Goal: Task Accomplishment & Management: Manage account settings

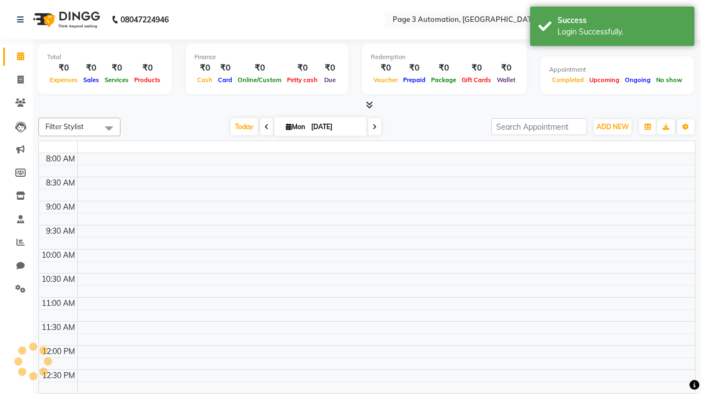
select select "en"
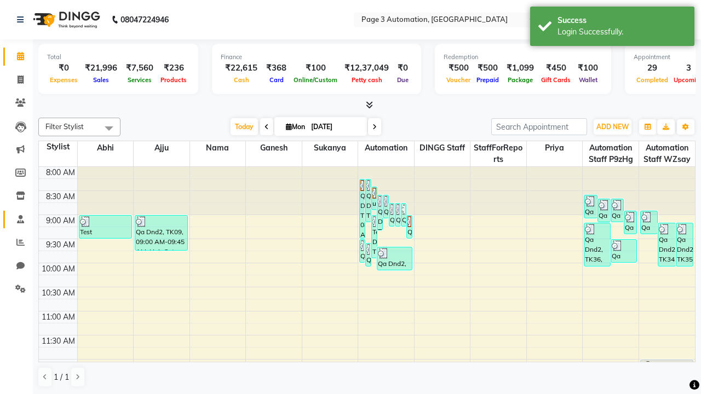
click at [16, 219] on span at bounding box center [20, 220] width 19 height 13
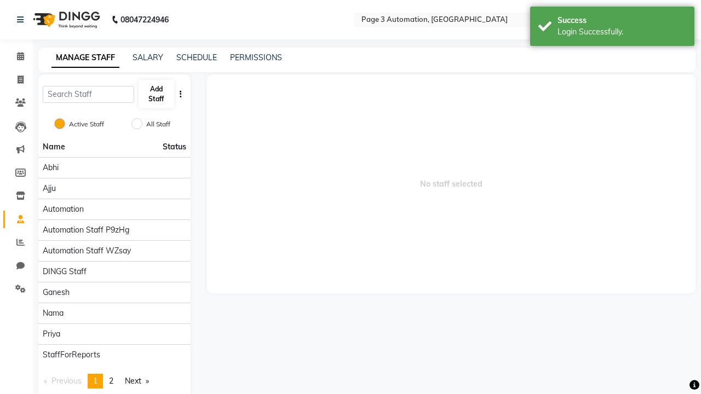
click at [16, 219] on span at bounding box center [20, 220] width 19 height 13
click at [156, 94] on button "Add Staff" at bounding box center [157, 94] width 36 height 28
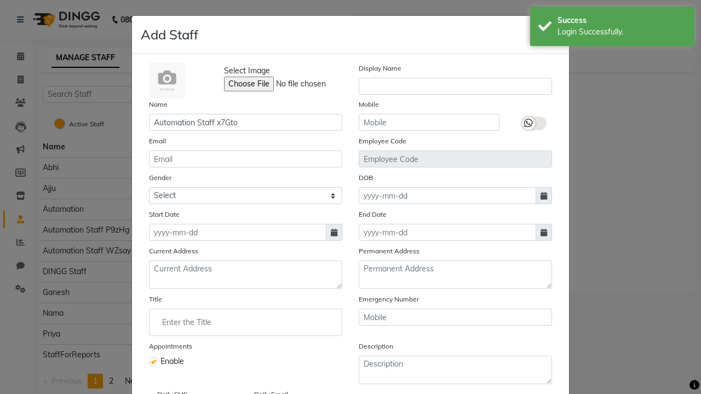
type input "Automation Staff x7Gto"
type input "9147642617"
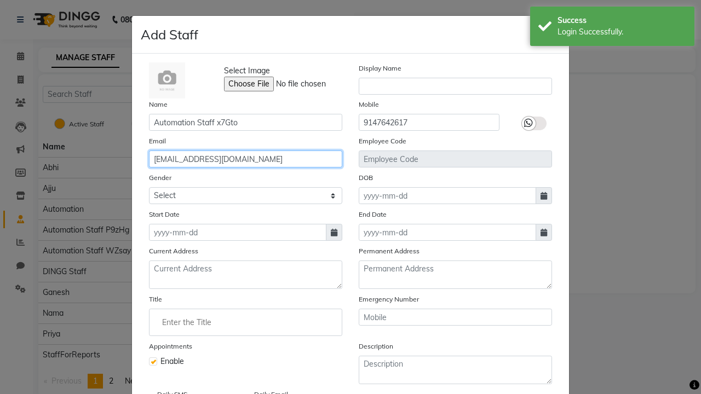
type input "[EMAIL_ADDRESS][DOMAIN_NAME]"
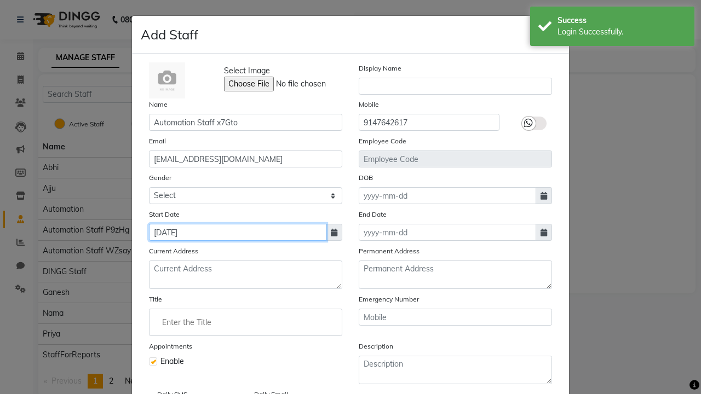
type input "[DATE]"
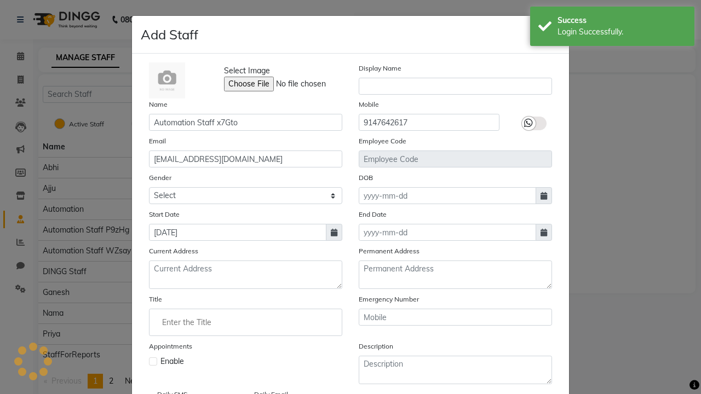
checkbox input "false"
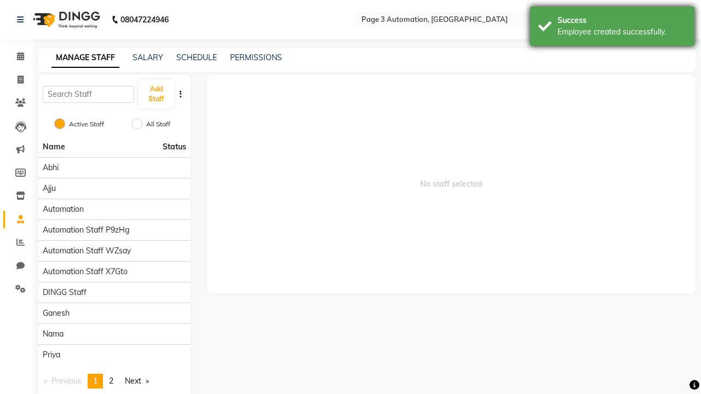
click at [612, 28] on div "Employee created successfully." at bounding box center [622, 32] width 129 height 12
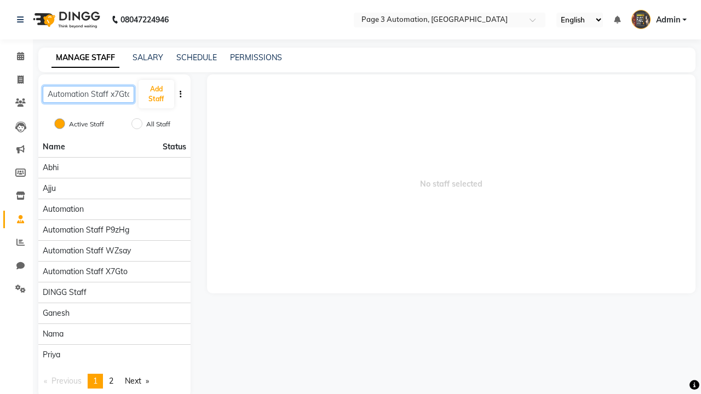
scroll to position [0, 2]
type input "Automation Staff x7Gto"
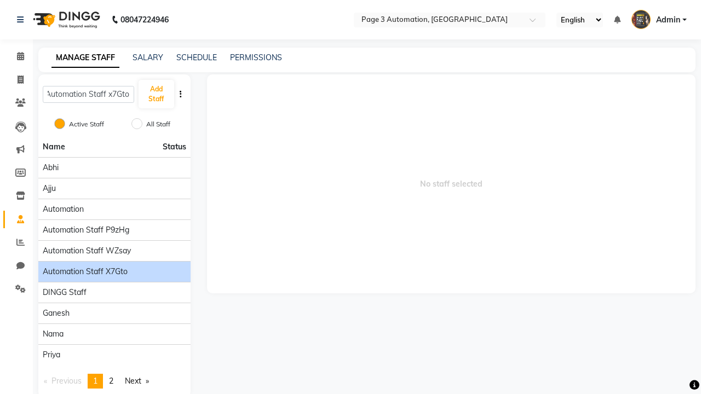
click at [114, 266] on span "Automation Staff x7Gto" at bounding box center [85, 272] width 85 height 12
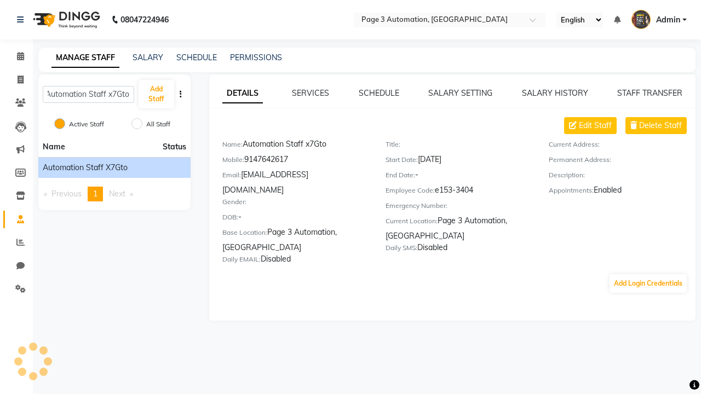
scroll to position [0, 0]
click at [460, 93] on link "SALARY SETTING" at bounding box center [460, 93] width 64 height 10
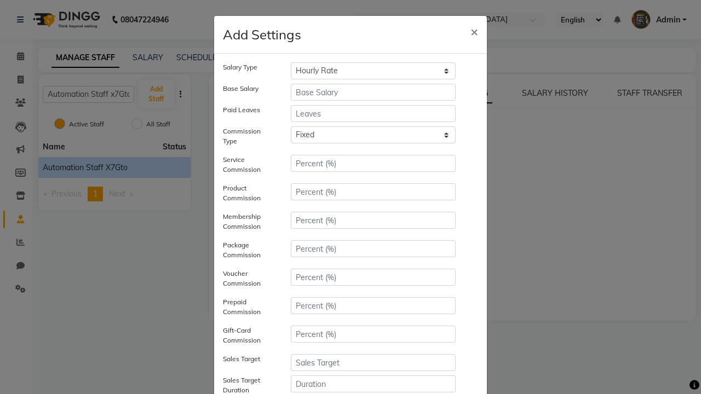
select select "monthly"
type input "10000"
type input "3"
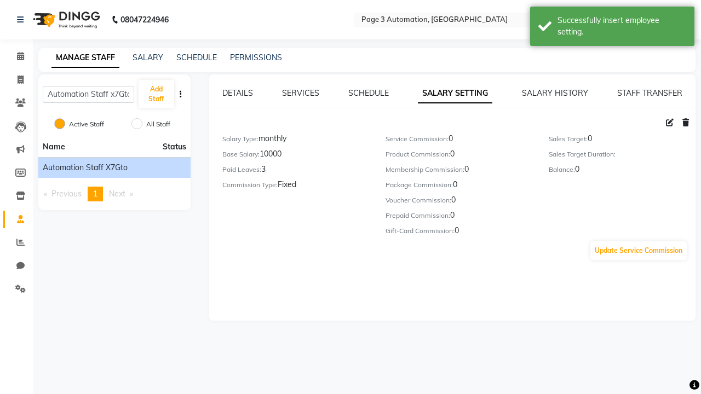
click at [612, 28] on div "Successfully insert employee setting." at bounding box center [622, 26] width 129 height 23
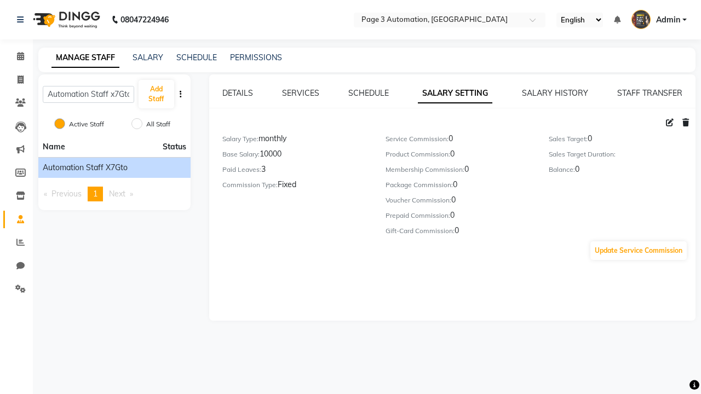
click at [670, 123] on icon at bounding box center [670, 123] width 8 height 8
select select "monthly"
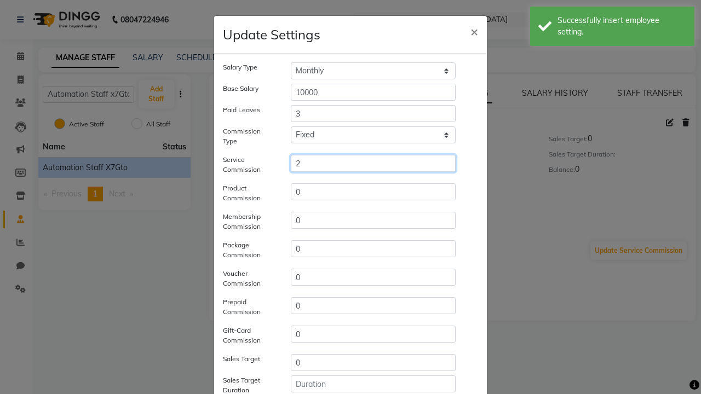
type input "2"
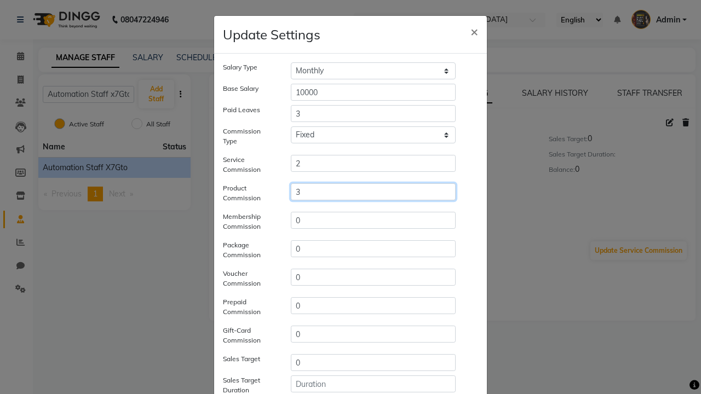
type input "3"
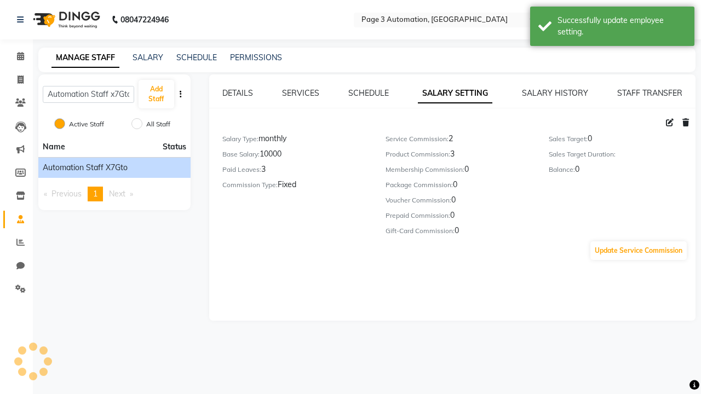
scroll to position [114, 0]
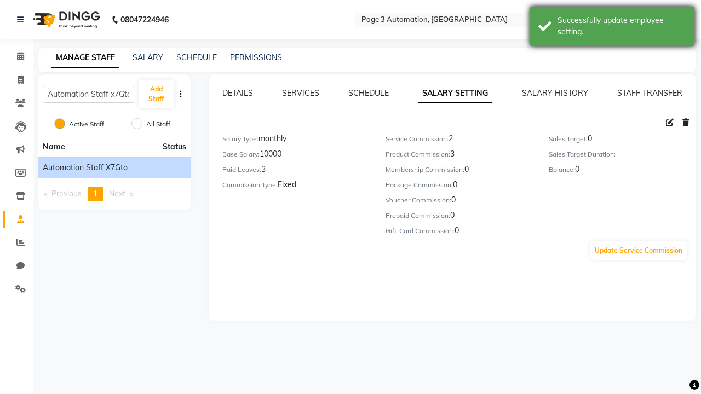
click at [612, 28] on div "Successfully update employee setting." at bounding box center [622, 26] width 129 height 23
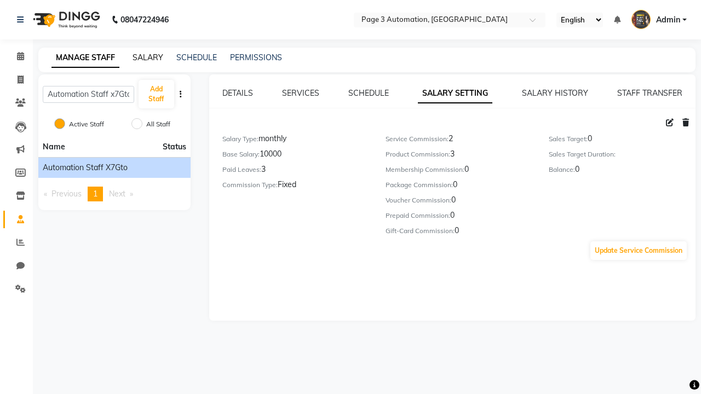
click at [148, 58] on link "SALARY" at bounding box center [148, 58] width 31 height 10
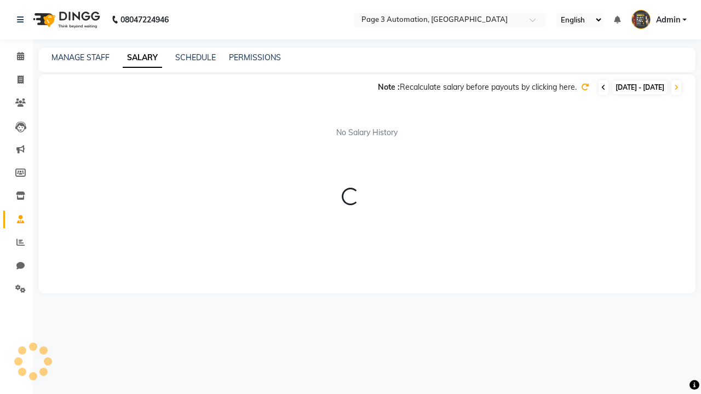
click at [601, 88] on icon at bounding box center [603, 87] width 4 height 7
click at [581, 87] on icon at bounding box center [585, 87] width 8 height 8
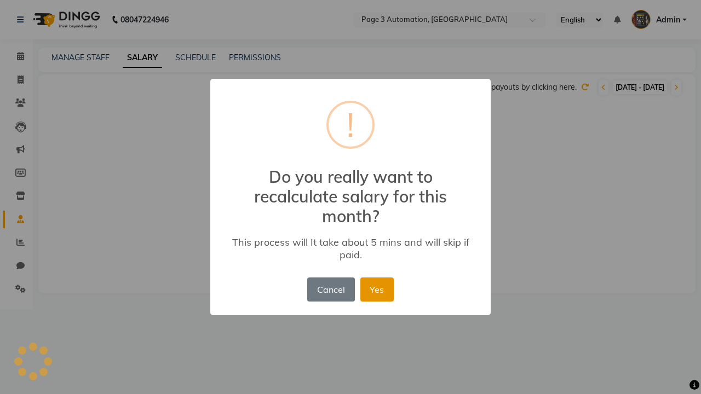
click at [377, 290] on button "Yes" at bounding box center [376, 290] width 33 height 24
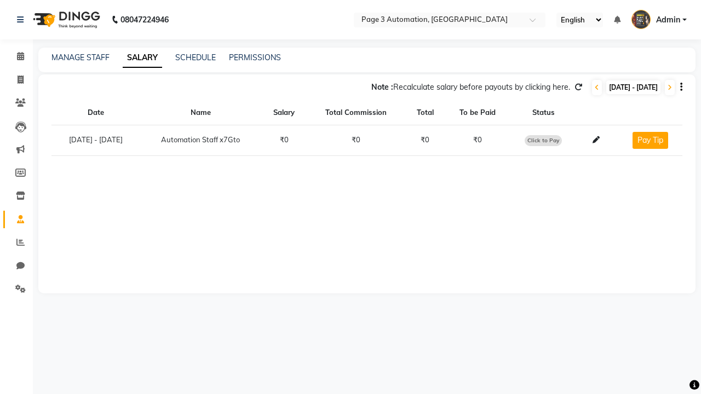
click at [555, 140] on span "Click to Pay" at bounding box center [543, 140] width 37 height 11
select select "1"
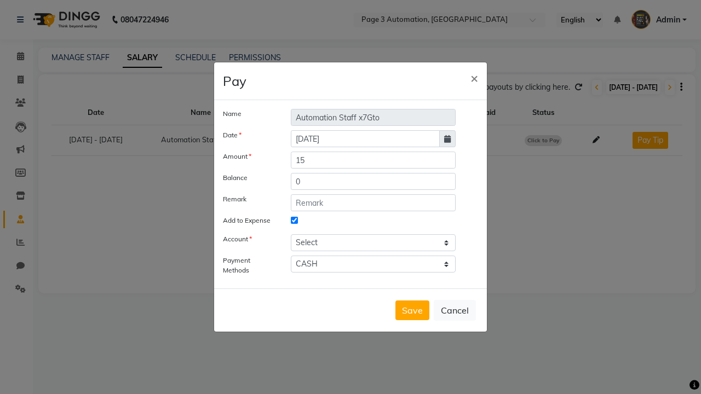
select select "1486"
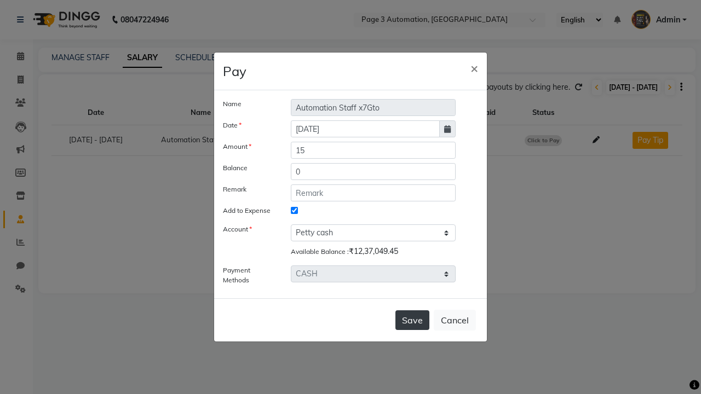
type input "15"
click at [412, 320] on button "Save" at bounding box center [413, 321] width 34 height 20
select select
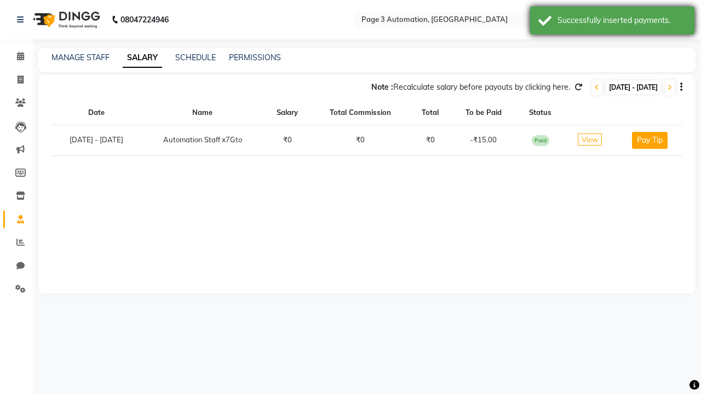
click at [612, 22] on div "Successfully inserted payments." at bounding box center [622, 21] width 129 height 12
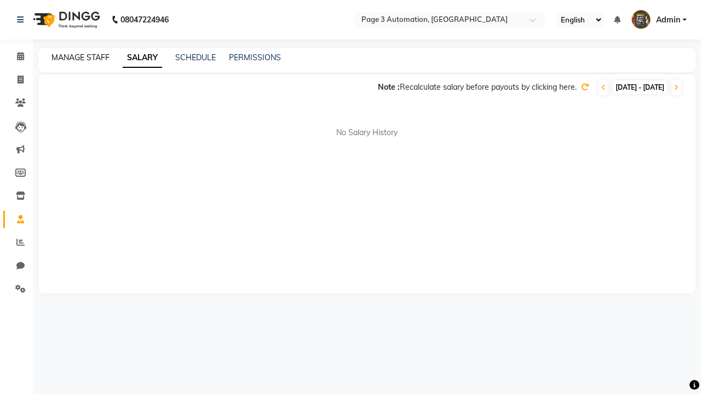
click at [81, 58] on link "MANAGE STAFF" at bounding box center [80, 58] width 58 height 10
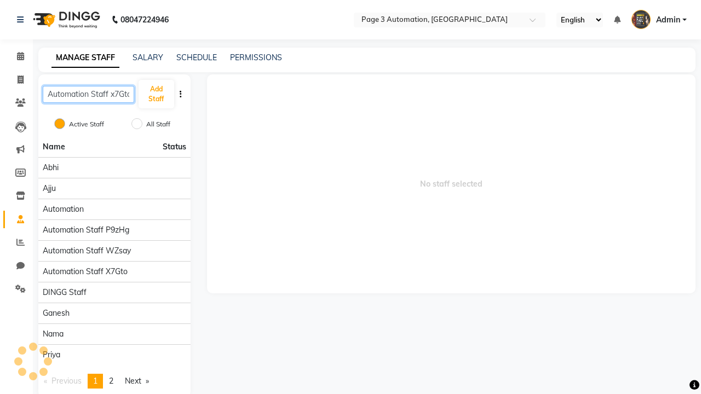
scroll to position [0, 2]
type input "Automation Staff x7Gto"
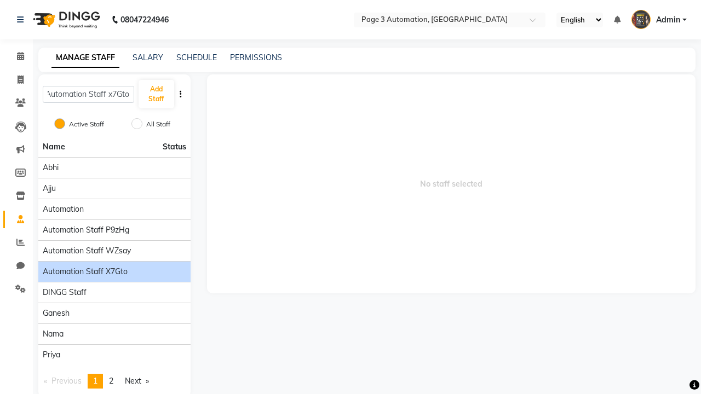
click at [114, 266] on span "Automation Staff x7Gto" at bounding box center [85, 272] width 85 height 12
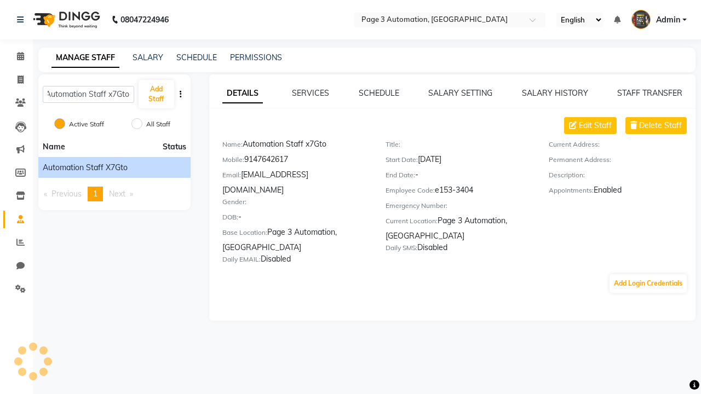
scroll to position [0, 0]
click at [242, 93] on link "DETAILS" at bounding box center [242, 94] width 41 height 20
click at [661, 125] on span "Delete Staff" at bounding box center [660, 126] width 43 height 12
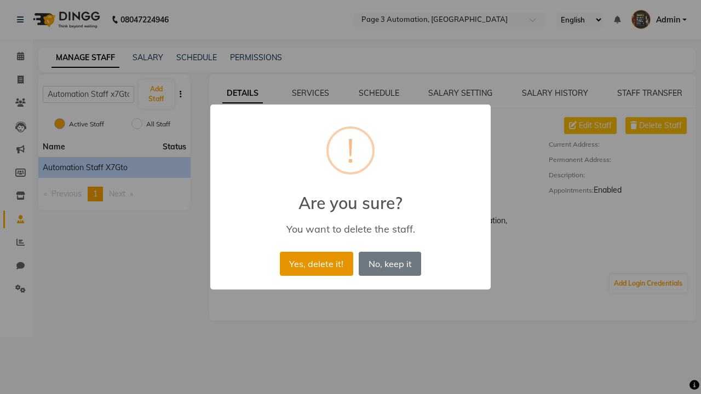
click at [326, 252] on button "Yes, delete it!" at bounding box center [316, 264] width 73 height 24
